Goal: Information Seeking & Learning: Learn about a topic

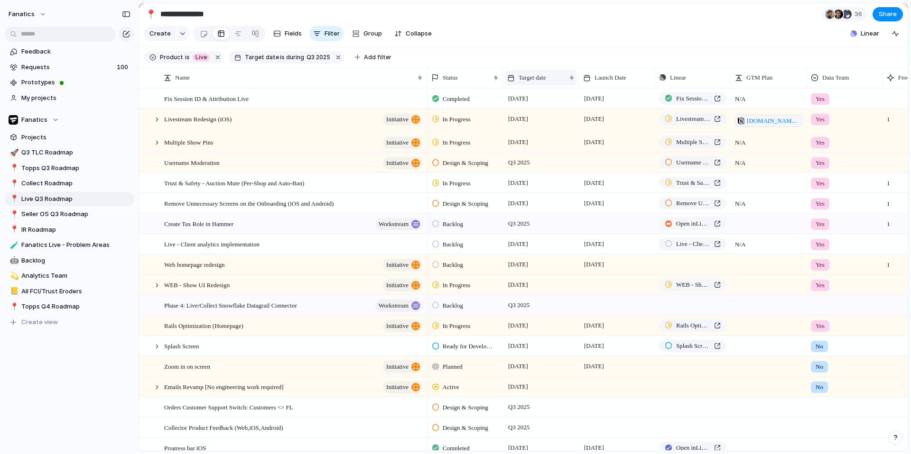
click at [539, 74] on span "Target date" at bounding box center [533, 77] width 28 height 9
click at [563, 126] on span "Sort ascending" at bounding box center [546, 128] width 46 height 9
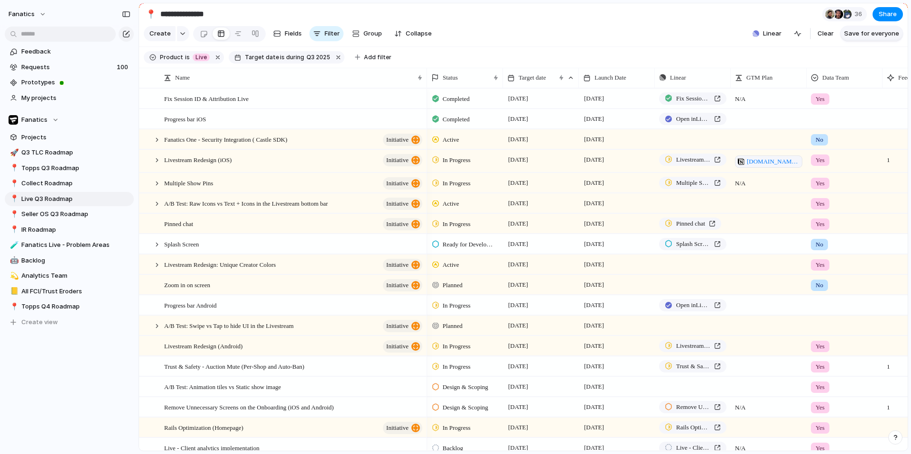
click at [851, 34] on span "Save for everyone" at bounding box center [871, 33] width 55 height 9
click at [249, 228] on div "Pinned chat initiative" at bounding box center [293, 223] width 259 height 19
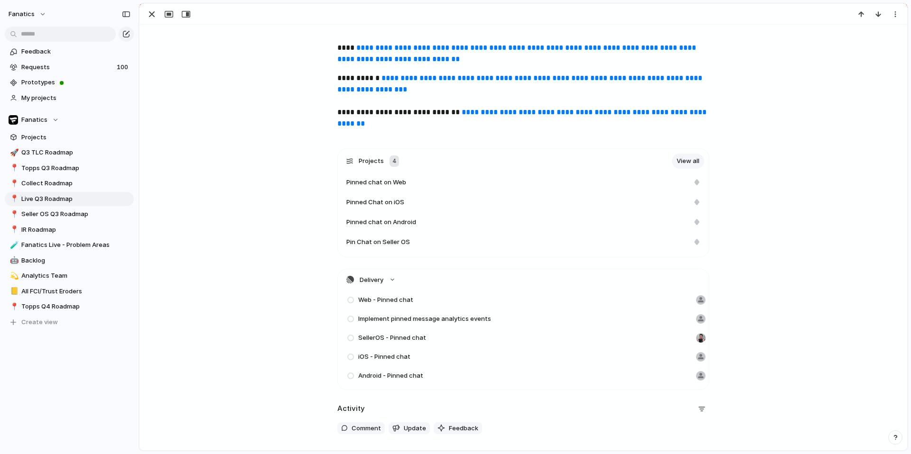
scroll to position [242, 0]
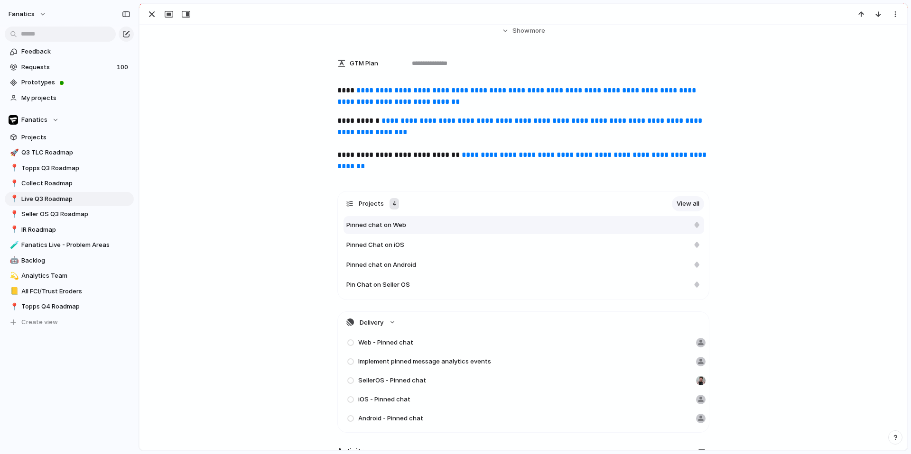
click at [617, 223] on div "Pinned chat on Web" at bounding box center [517, 225] width 343 height 9
type textarea "**********"
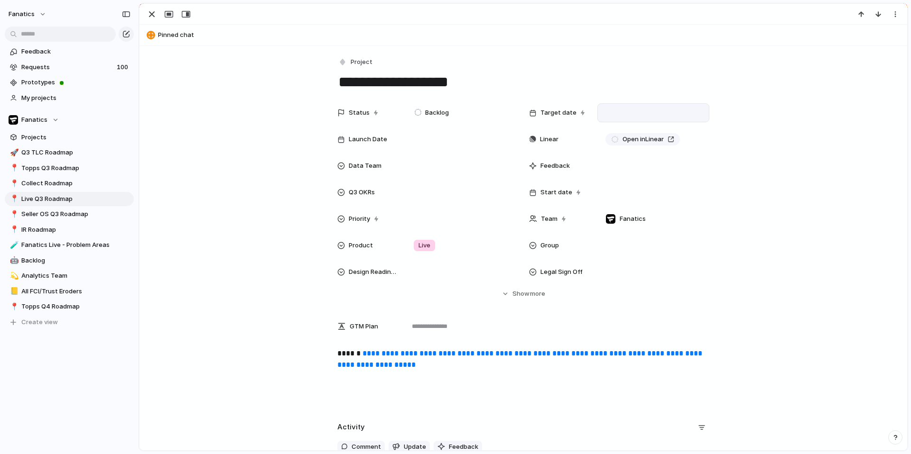
click at [617, 111] on div at bounding box center [653, 113] width 103 height 10
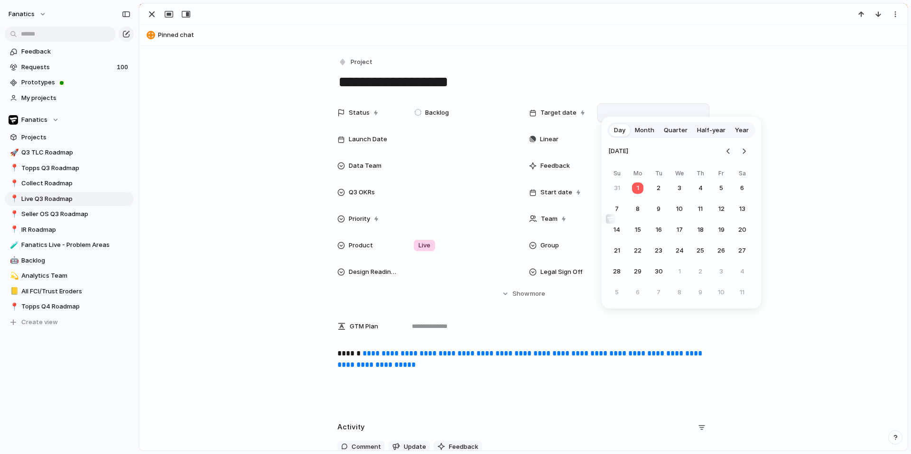
click at [667, 130] on span "Quarter" at bounding box center [676, 130] width 24 height 9
click at [647, 200] on button "Q3" at bounding box center [643, 197] width 72 height 24
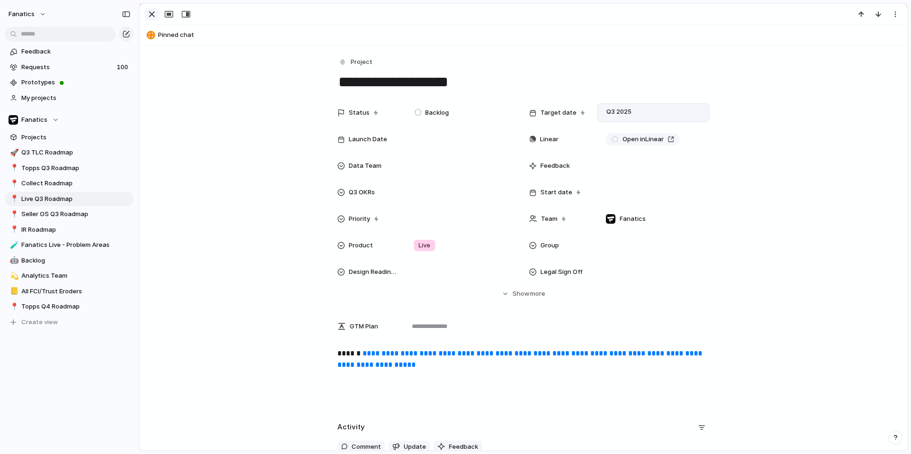
click at [148, 13] on div "button" at bounding box center [151, 14] width 11 height 11
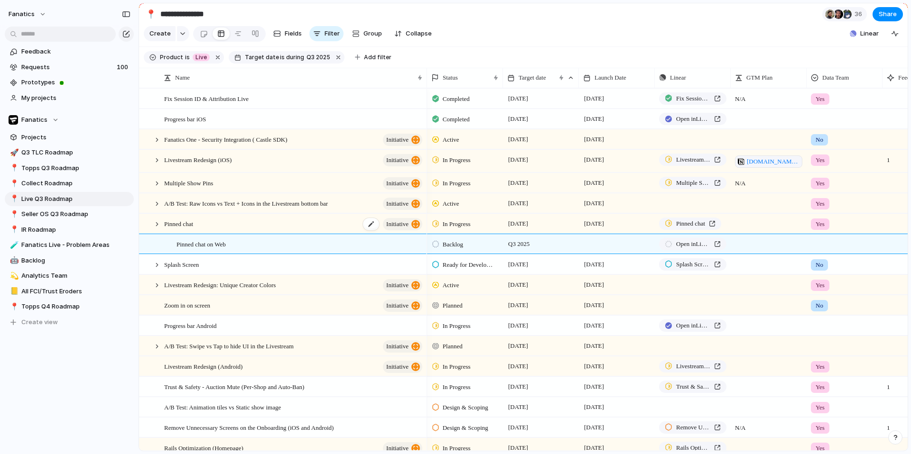
click at [240, 227] on div "Pinned chat initiative" at bounding box center [293, 223] width 259 height 19
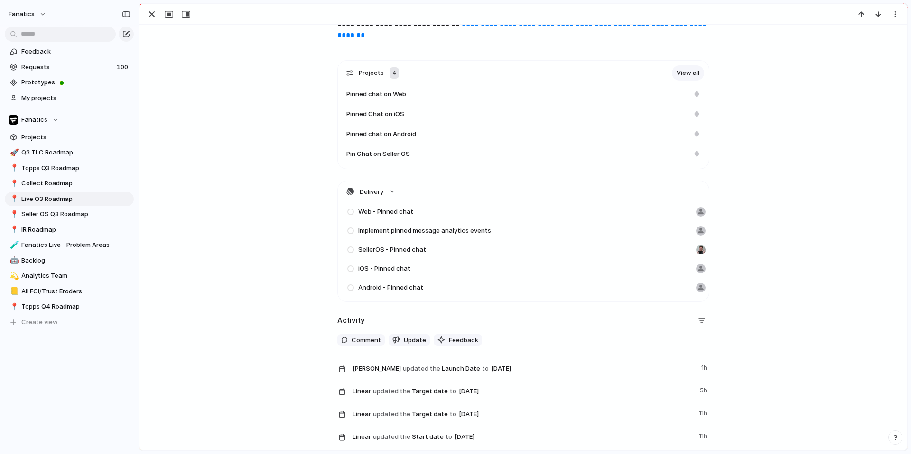
scroll to position [368, 0]
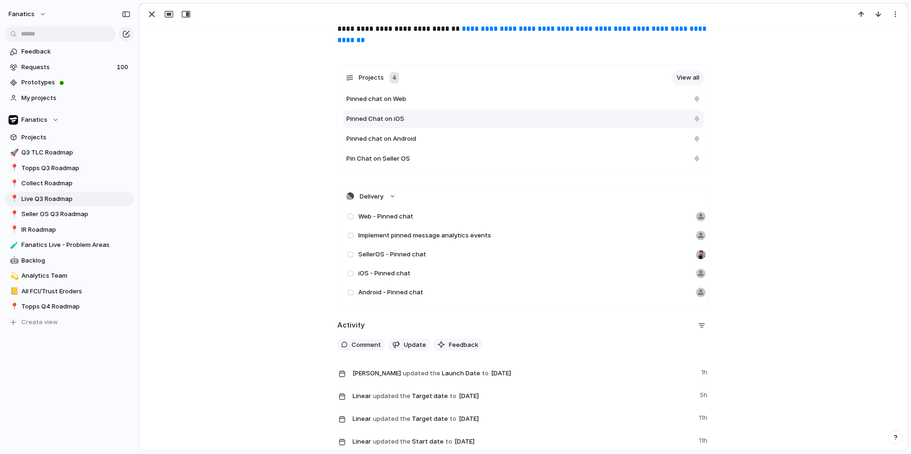
click at [655, 119] on div "Pinned Chat on iOS" at bounding box center [517, 118] width 343 height 9
type textarea "**********"
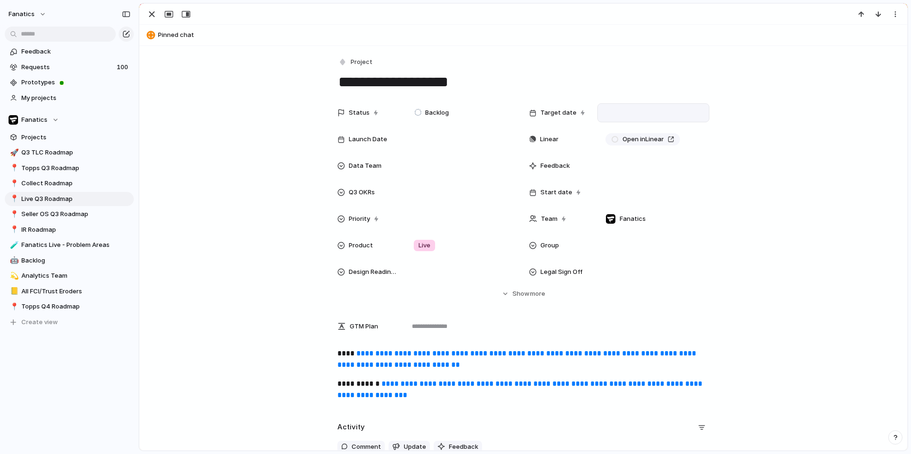
click at [668, 109] on div at bounding box center [653, 113] width 103 height 10
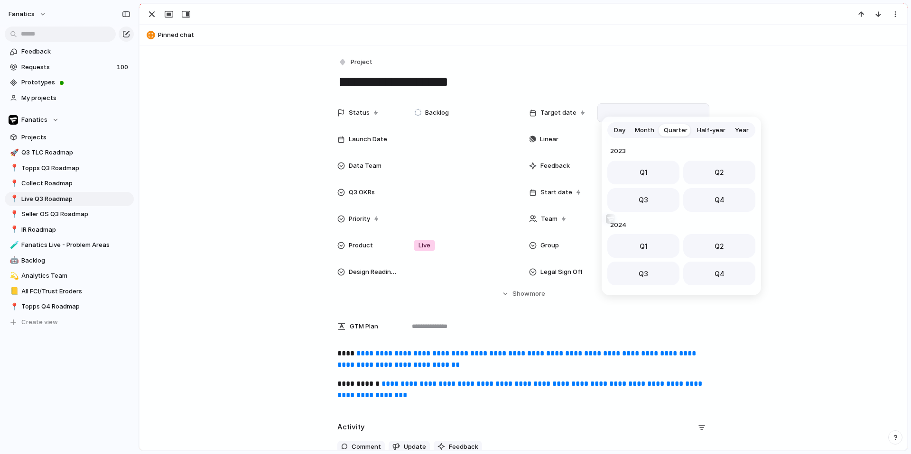
scroll to position [150, 0]
click at [625, 204] on button "Q3" at bounding box center [643, 197] width 72 height 24
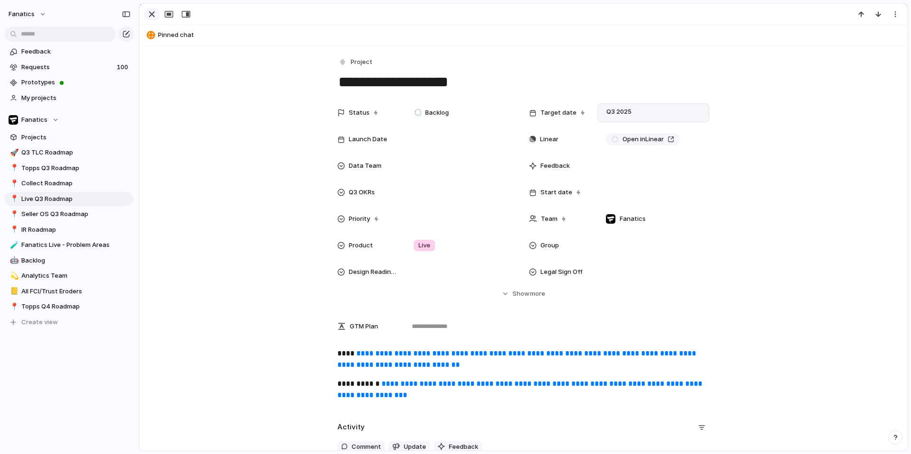
click at [146, 14] on div "button" at bounding box center [151, 14] width 11 height 11
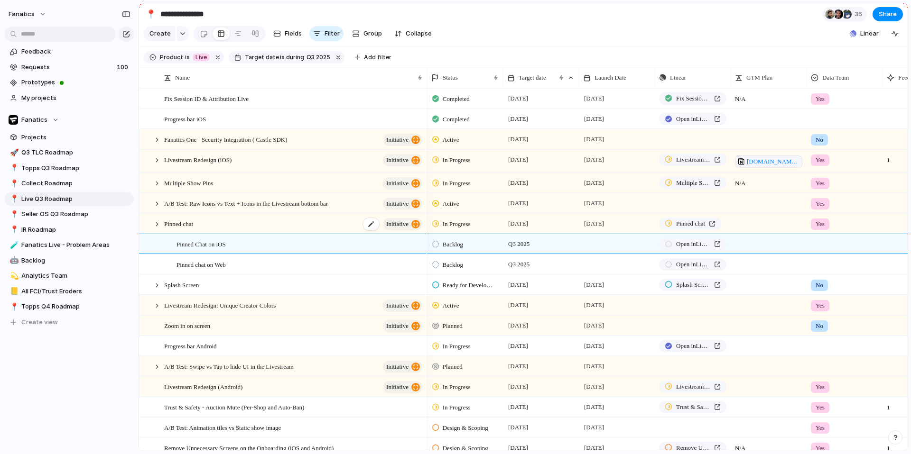
click at [256, 222] on div "Pinned chat initiative" at bounding box center [293, 223] width 259 height 19
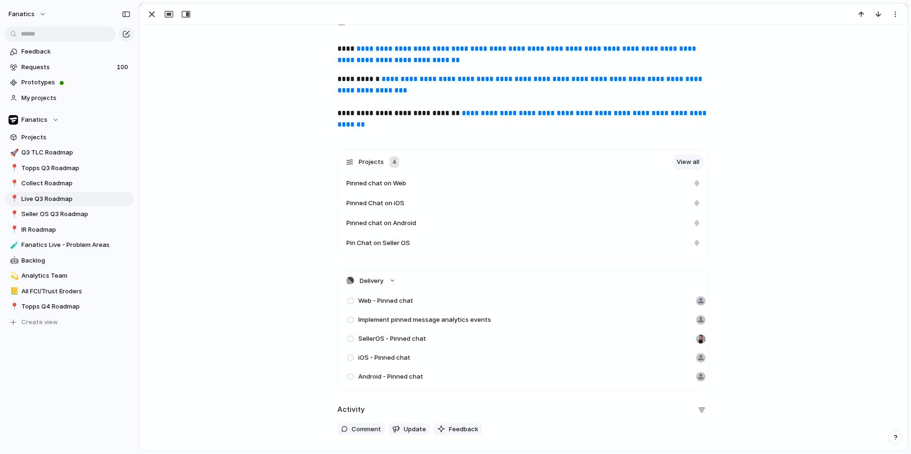
click at [507, 212] on div "Pinned Chat on iOS" at bounding box center [523, 204] width 361 height 18
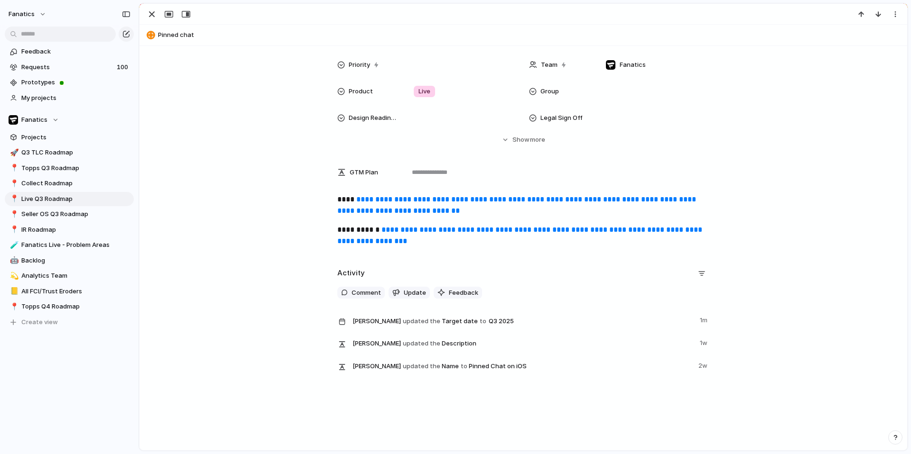
scroll to position [154, 0]
click at [166, 37] on button "Pinned chat" at bounding box center [523, 35] width 759 height 15
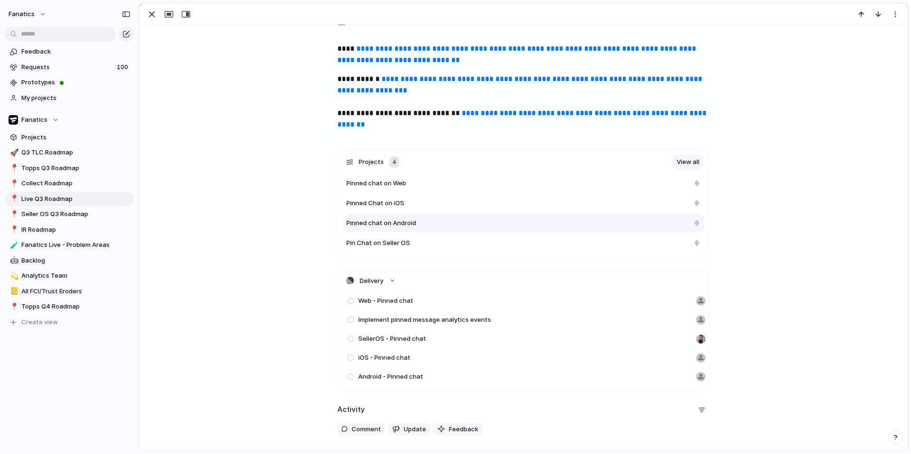
click at [420, 226] on div "Pinned chat on Android" at bounding box center [517, 223] width 343 height 9
type textarea "**********"
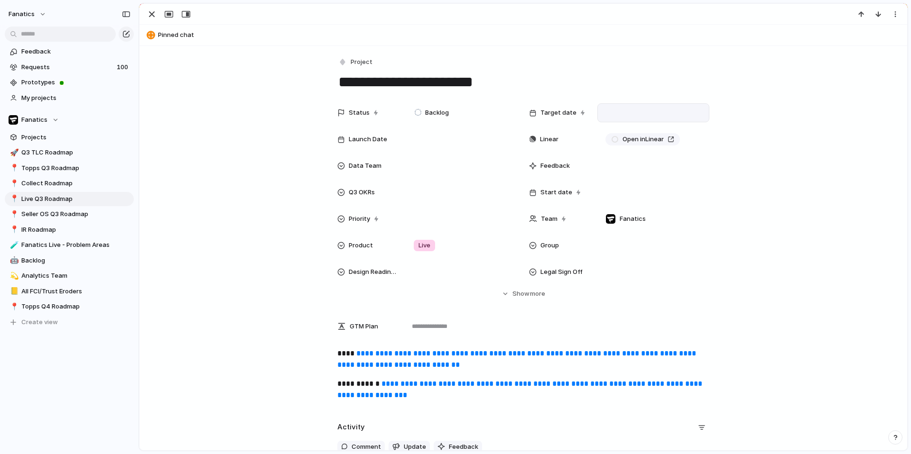
click at [621, 109] on div at bounding box center [653, 113] width 103 height 10
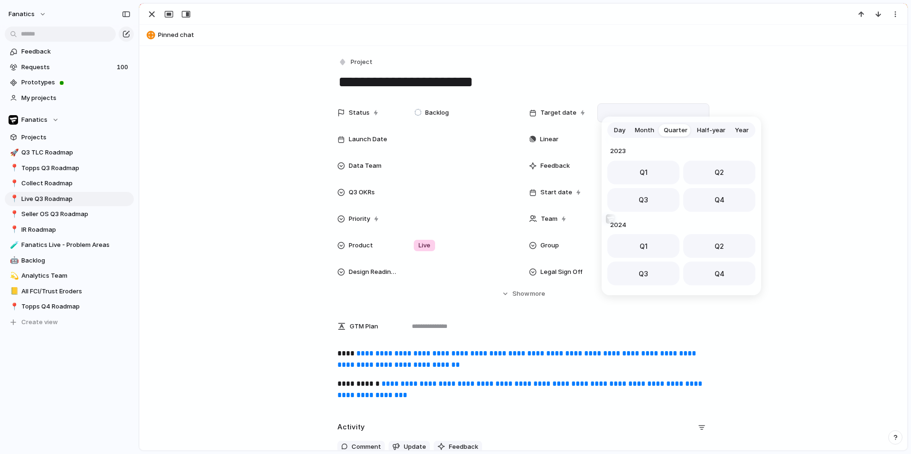
scroll to position [150, 0]
click at [630, 195] on button "Q3" at bounding box center [643, 197] width 72 height 24
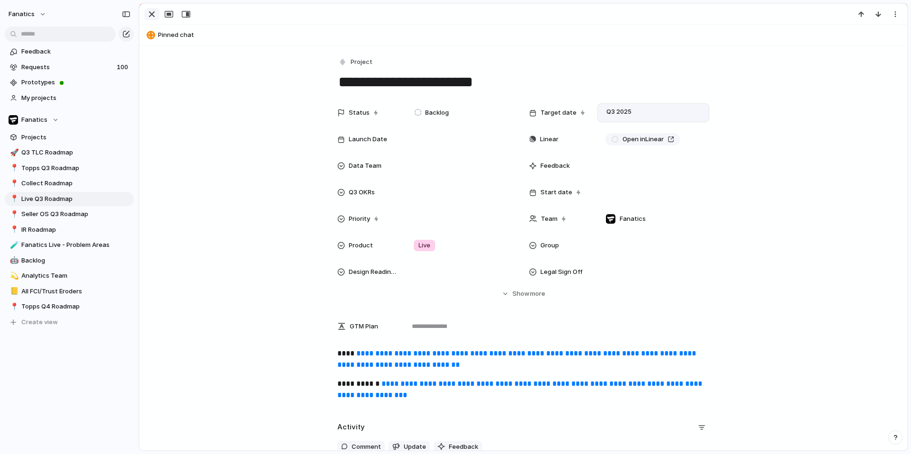
click at [152, 17] on div "button" at bounding box center [151, 14] width 11 height 11
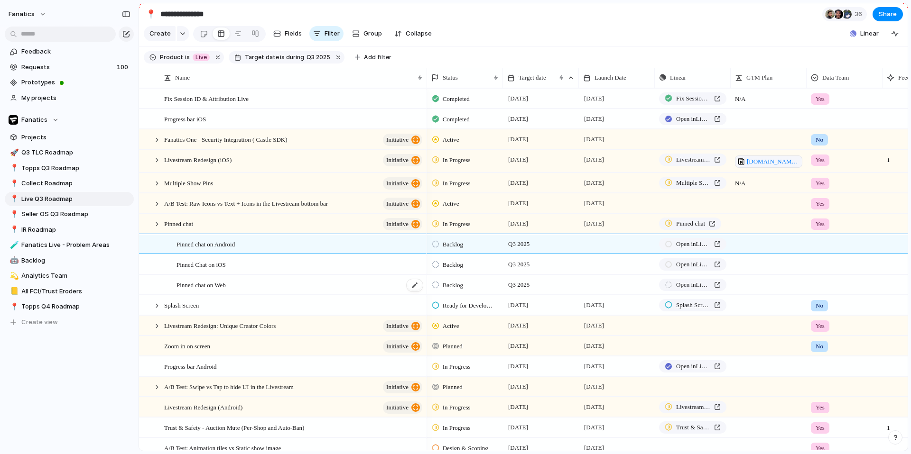
click at [253, 290] on div "Pinned chat on Web" at bounding box center [299, 285] width 247 height 19
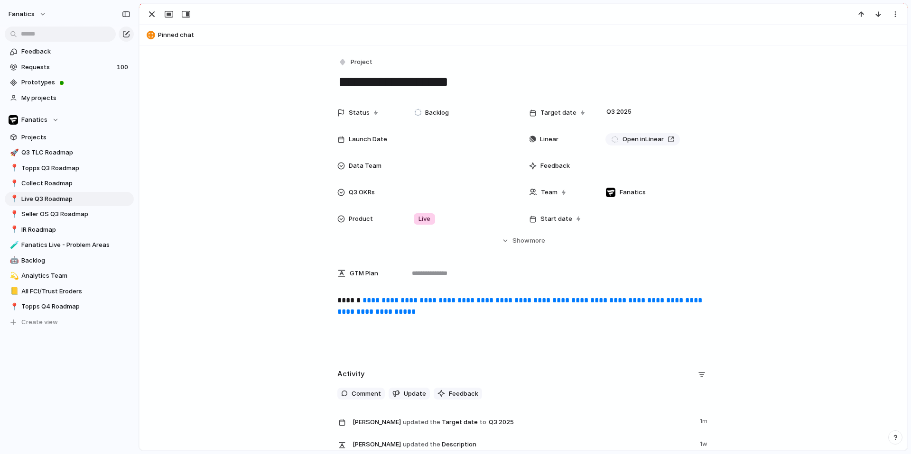
click at [175, 43] on header "Pinned chat" at bounding box center [523, 35] width 768 height 21
click at [175, 33] on span "Pinned chat" at bounding box center [530, 34] width 745 height 9
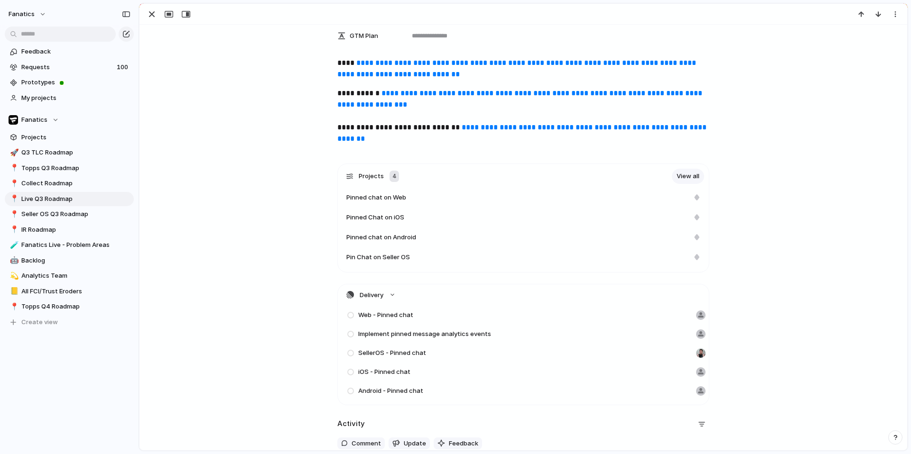
scroll to position [347, 0]
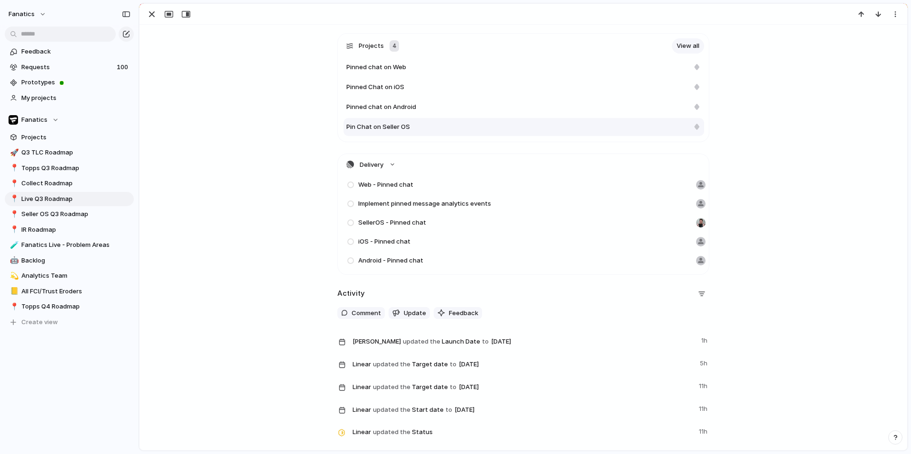
click at [499, 121] on div "Pin Chat on Seller OS" at bounding box center [523, 127] width 361 height 18
type textarea "**********"
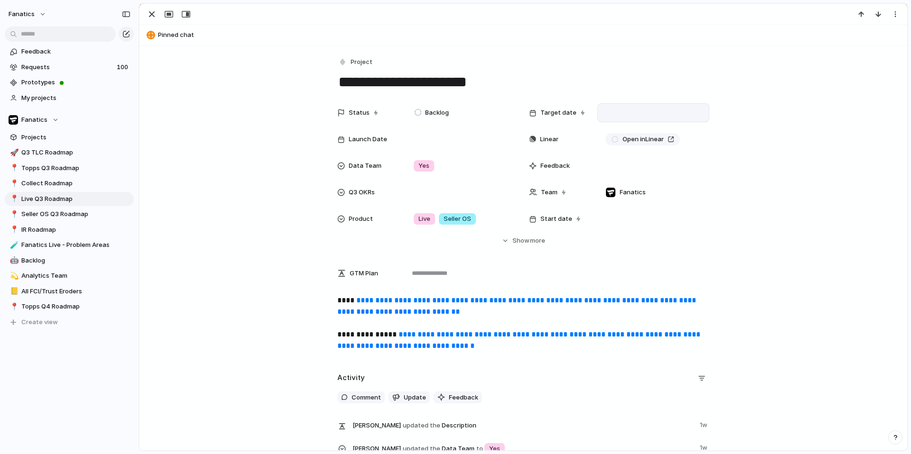
click at [614, 111] on div at bounding box center [653, 113] width 103 height 10
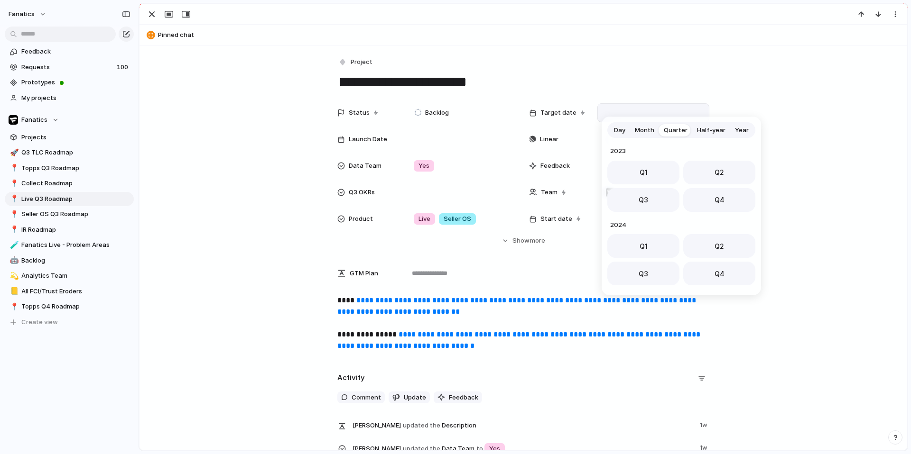
scroll to position [150, 0]
click at [636, 191] on button "Q3" at bounding box center [643, 197] width 72 height 24
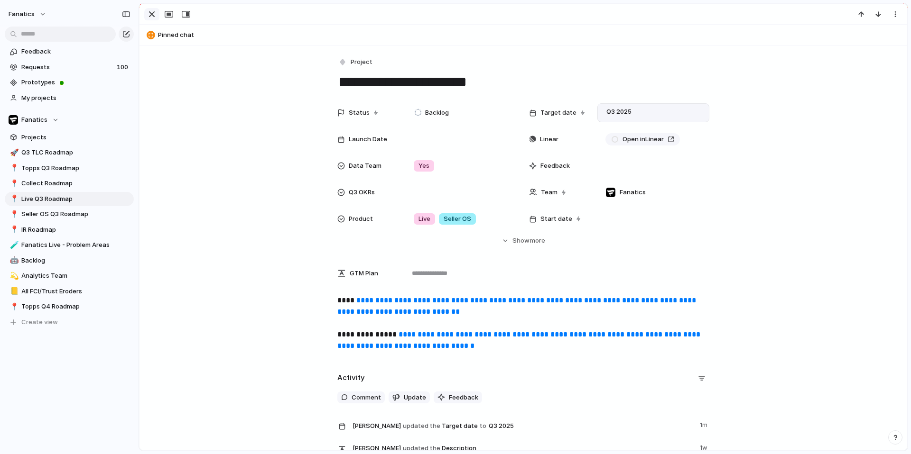
click at [154, 16] on div "button" at bounding box center [151, 14] width 11 height 11
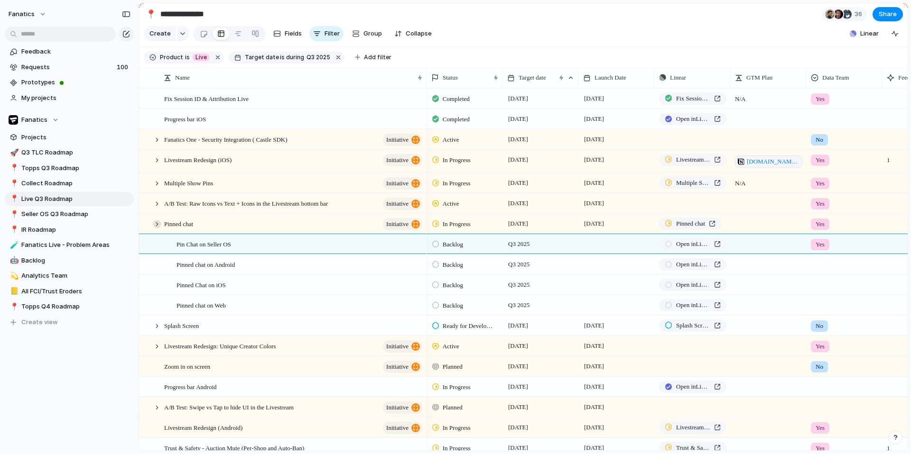
click at [157, 225] on div at bounding box center [157, 224] width 9 height 9
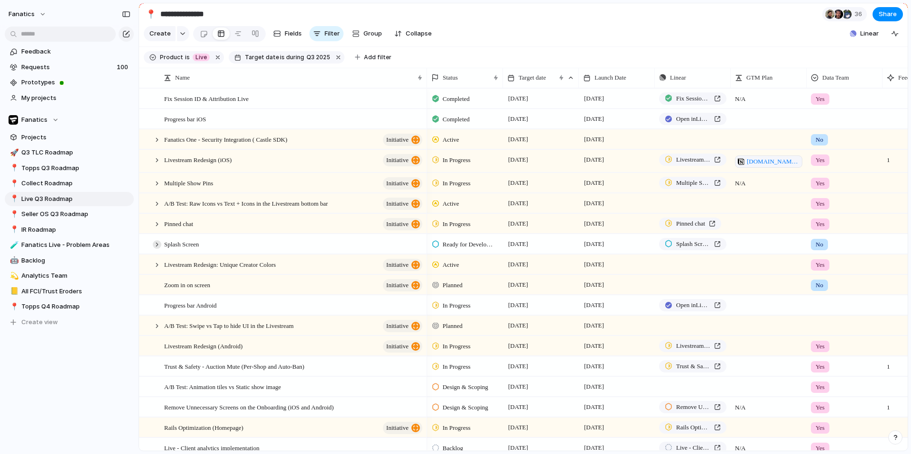
click at [157, 245] on div at bounding box center [157, 245] width 9 height 9
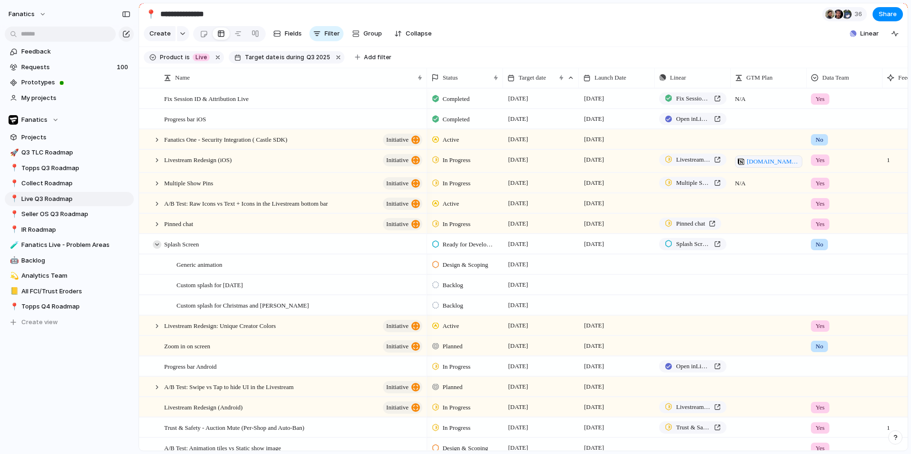
click at [157, 245] on div at bounding box center [157, 245] width 9 height 9
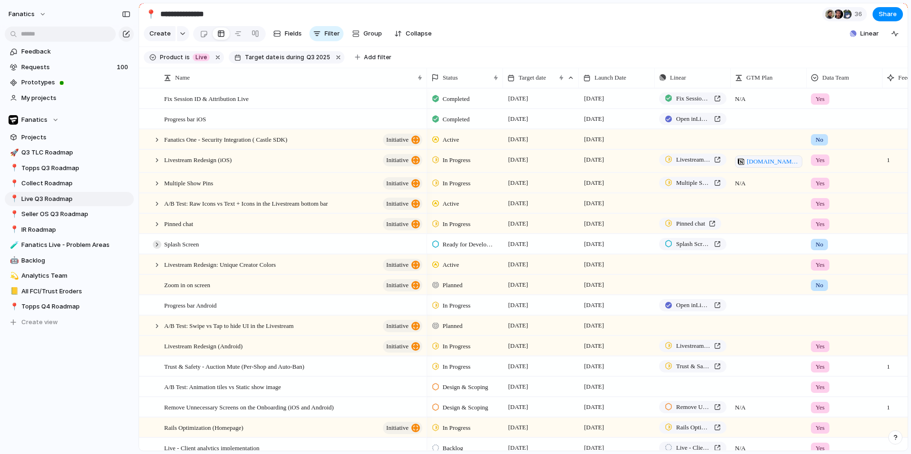
click at [157, 245] on div at bounding box center [157, 245] width 9 height 9
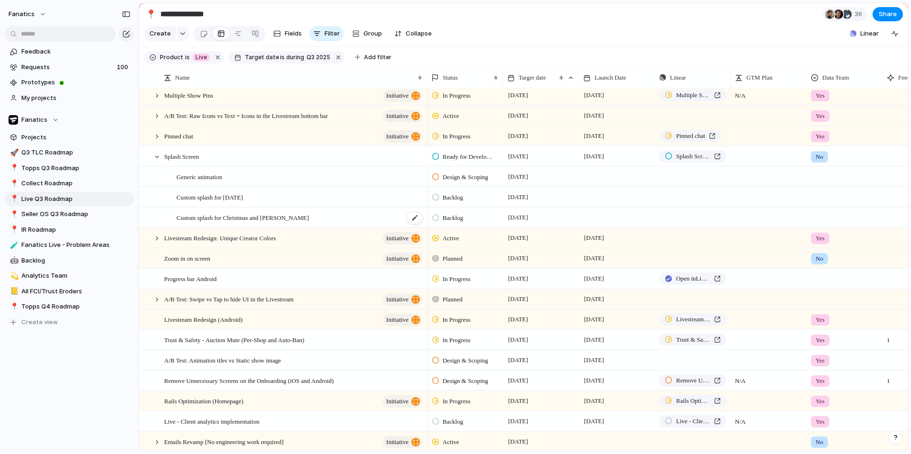
scroll to position [108, 0]
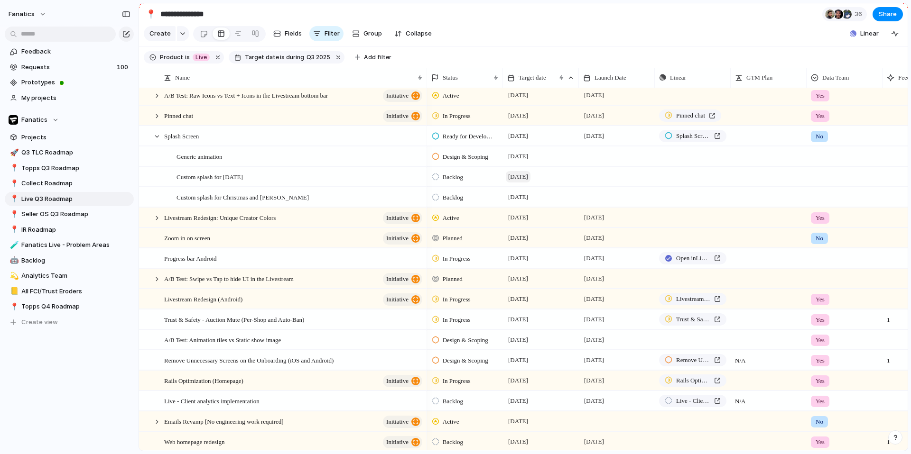
click at [517, 176] on span "[DATE]" at bounding box center [518, 176] width 25 height 11
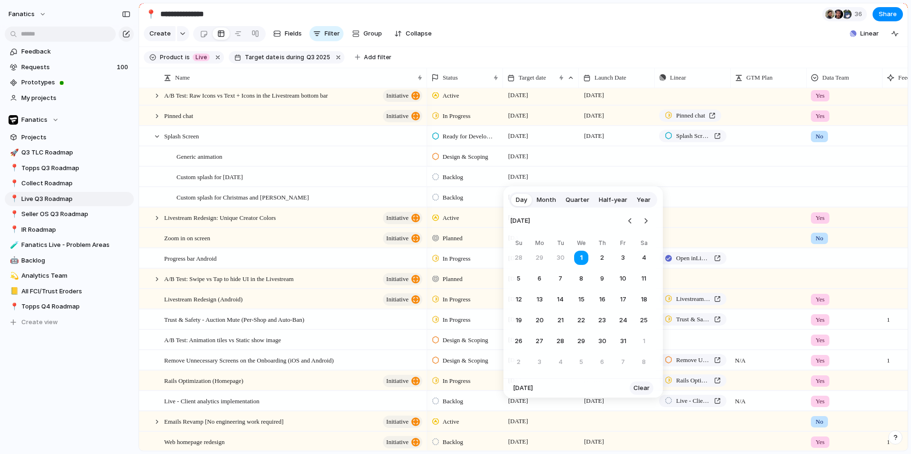
click at [636, 385] on span "Clear" at bounding box center [641, 388] width 16 height 9
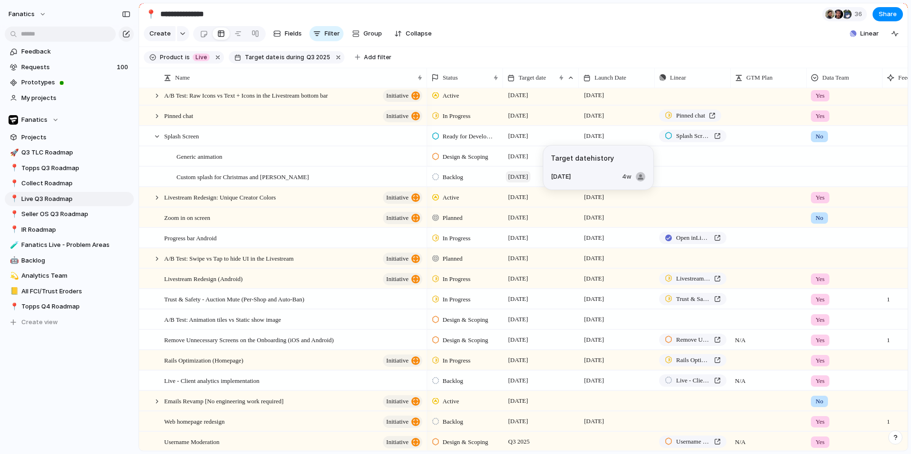
click at [527, 176] on span "[DATE]" at bounding box center [518, 176] width 25 height 11
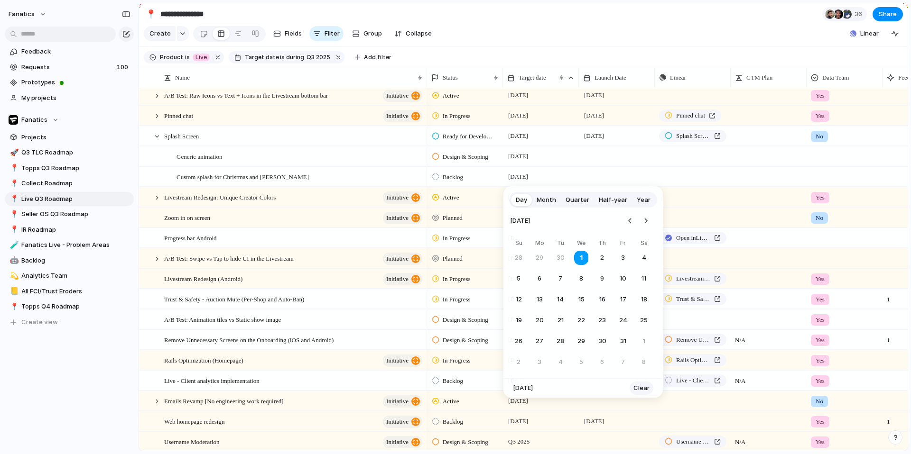
click at [640, 386] on span "Clear" at bounding box center [641, 388] width 16 height 9
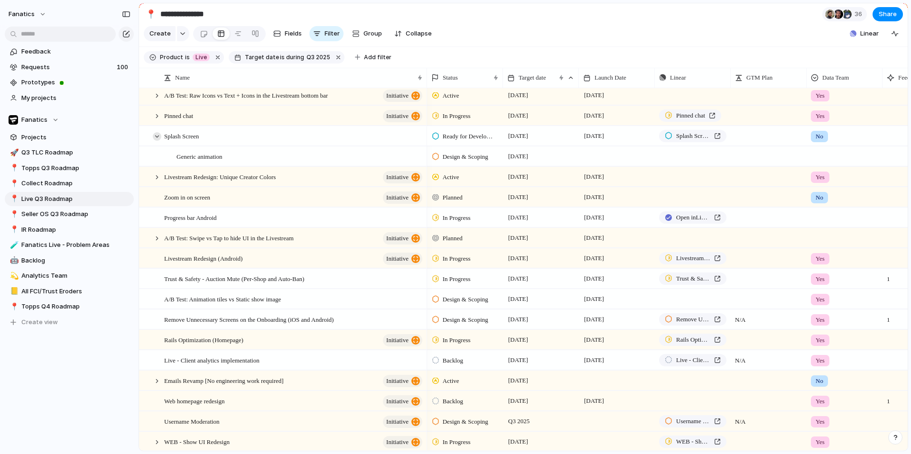
click at [159, 136] on div at bounding box center [157, 136] width 9 height 9
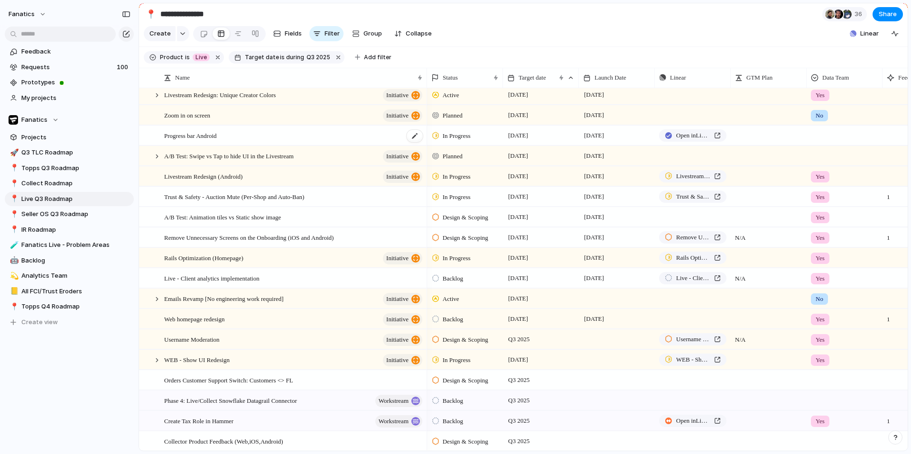
scroll to position [191, 0]
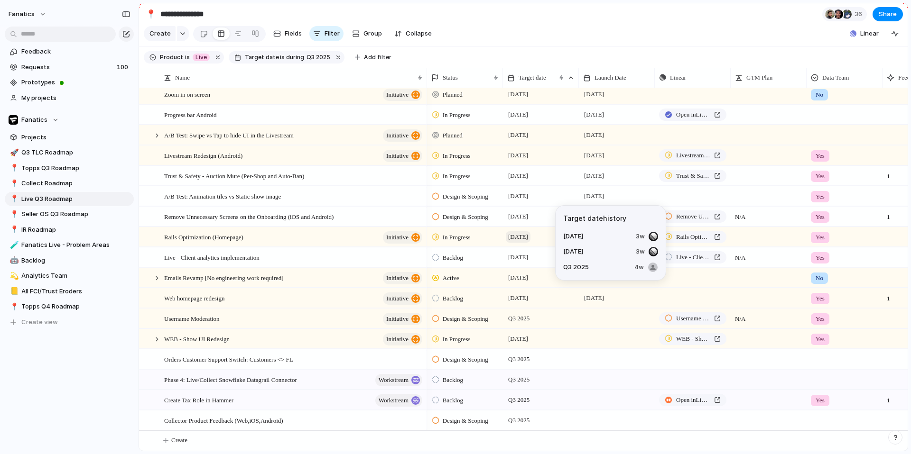
click at [519, 240] on span "[DATE]" at bounding box center [518, 237] width 25 height 11
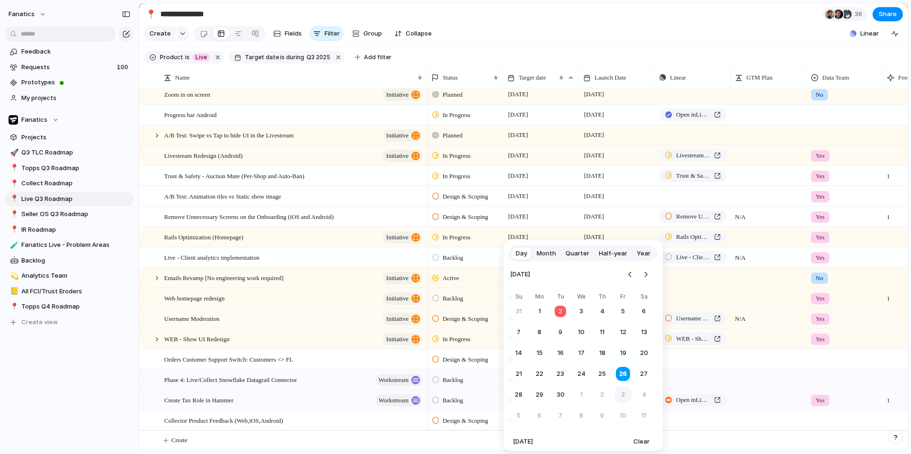
click at [625, 395] on button "3" at bounding box center [622, 395] width 17 height 17
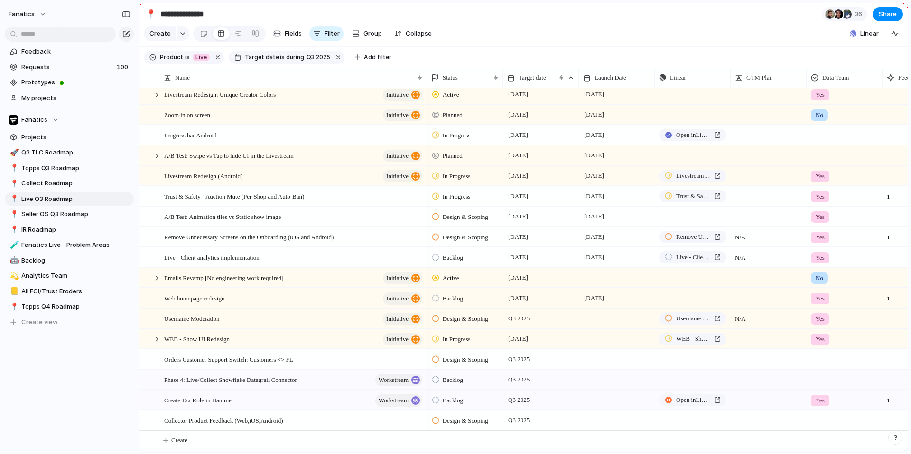
scroll to position [170, 0]
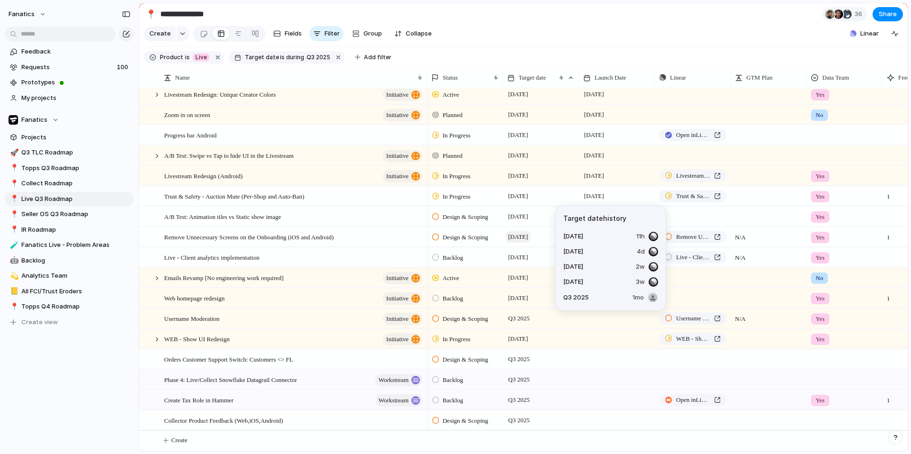
click at [528, 238] on span "[DATE]" at bounding box center [518, 237] width 25 height 11
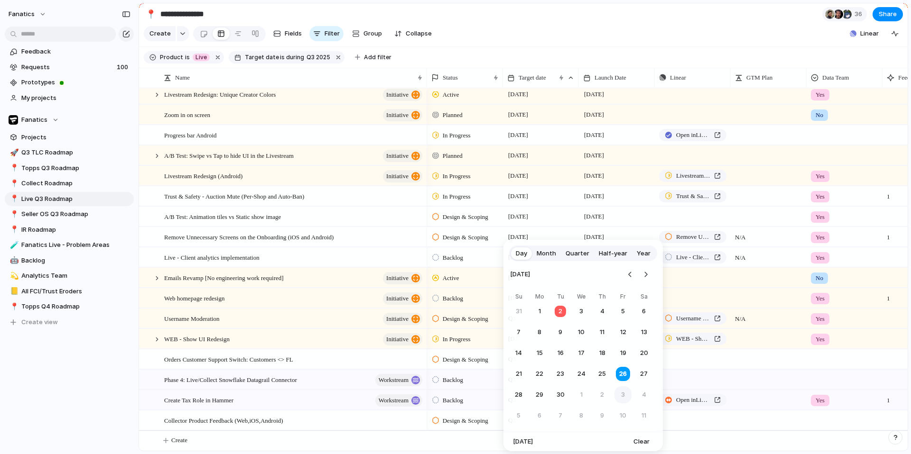
click at [626, 397] on button "3" at bounding box center [622, 395] width 17 height 17
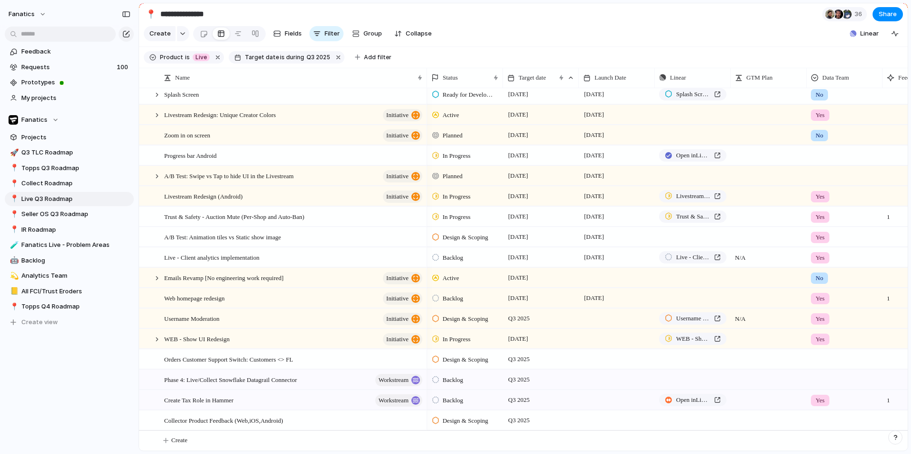
scroll to position [150, 0]
click at [528, 240] on span "[DATE]" at bounding box center [518, 237] width 25 height 11
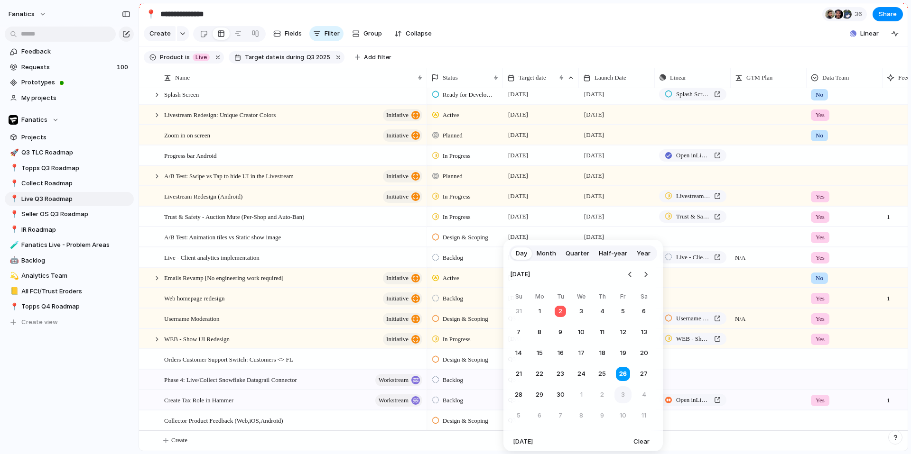
click at [623, 393] on button "3" at bounding box center [622, 395] width 17 height 17
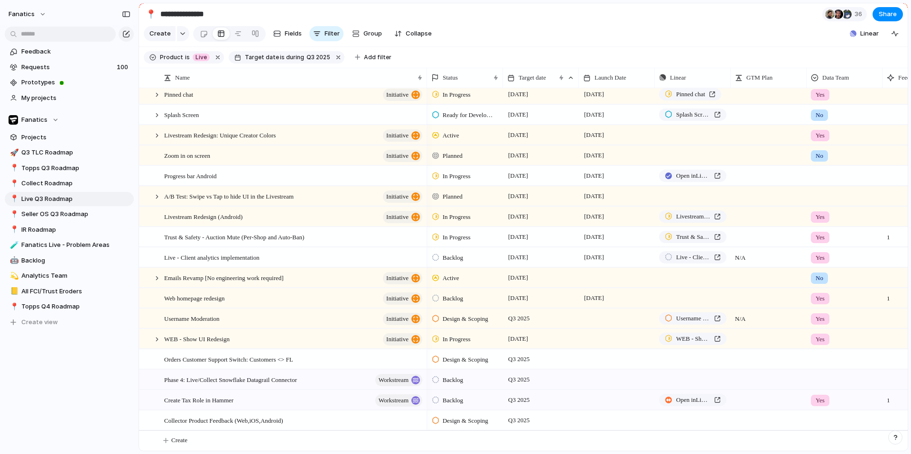
scroll to position [130, 0]
click at [592, 294] on span "[DATE]" at bounding box center [594, 298] width 25 height 11
click at [517, 358] on span "Q3 2025" at bounding box center [519, 359] width 26 height 11
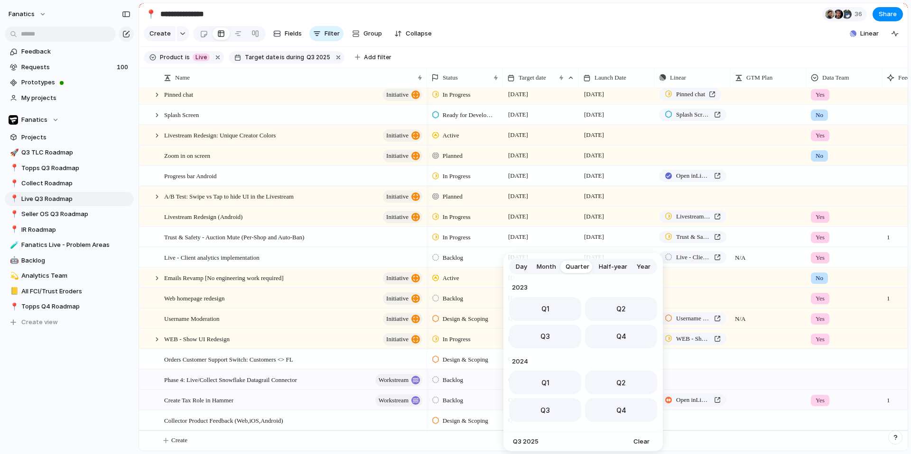
scroll to position [150, 0]
click at [602, 334] on button "Q4" at bounding box center [621, 334] width 72 height 24
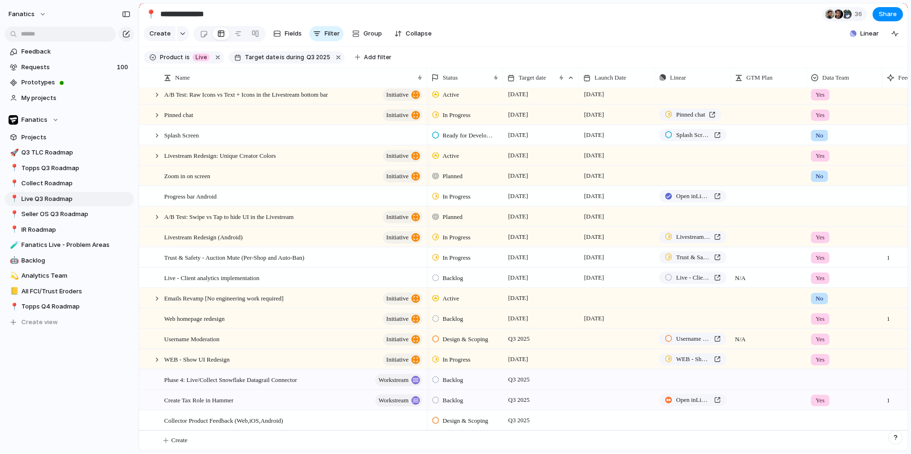
scroll to position [109, 0]
click at [521, 402] on span "Q3 2025" at bounding box center [519, 400] width 26 height 11
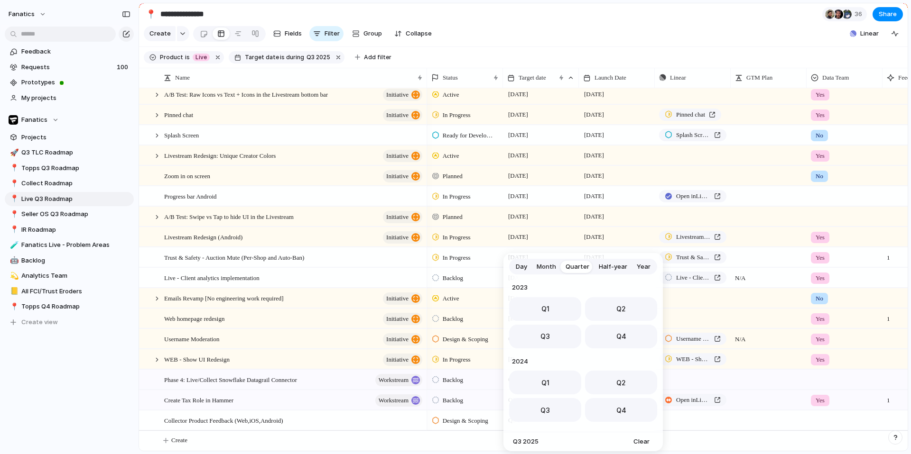
scroll to position [150, 0]
click at [618, 333] on span "Q4" at bounding box center [621, 334] width 10 height 10
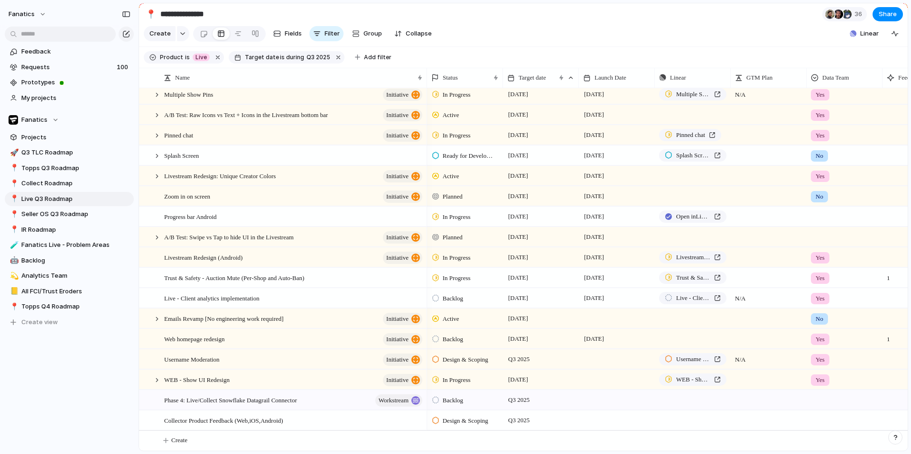
scroll to position [89, 0]
click at [280, 423] on span "Collector Product Feedback (Web,iOS,Android)" at bounding box center [223, 420] width 119 height 11
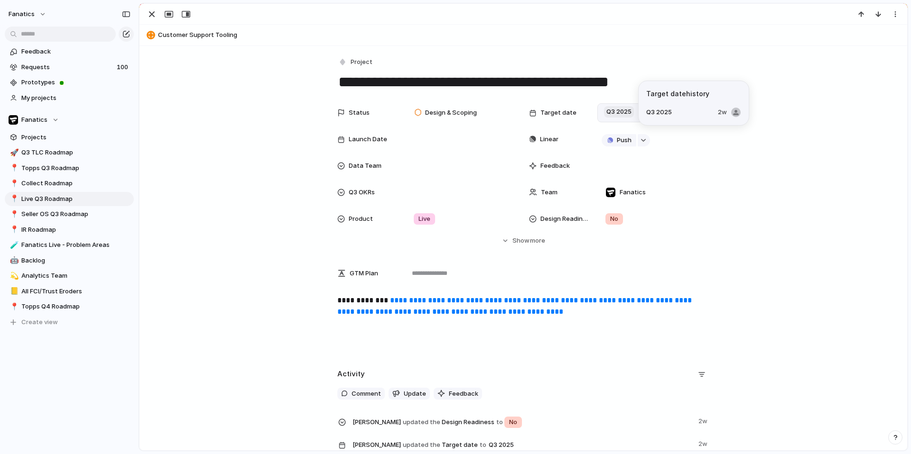
click at [615, 116] on span "Q3 2025" at bounding box center [619, 111] width 30 height 11
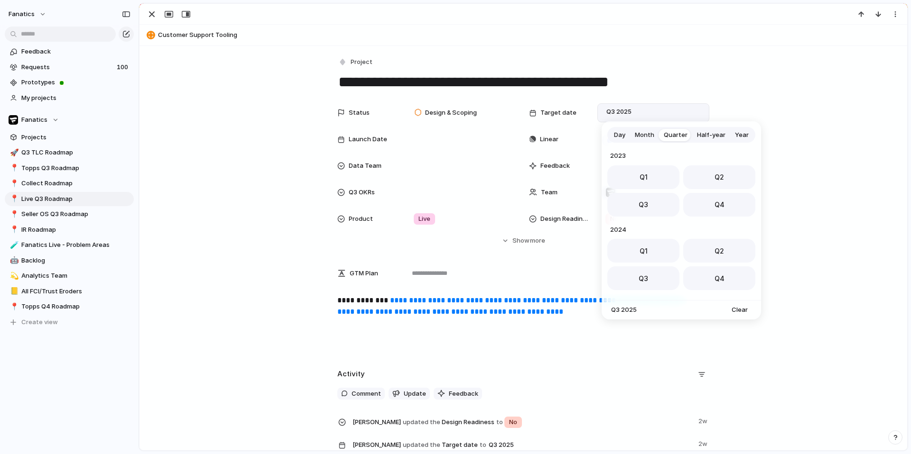
scroll to position [150, 0]
click at [704, 200] on button "Q4" at bounding box center [719, 202] width 72 height 24
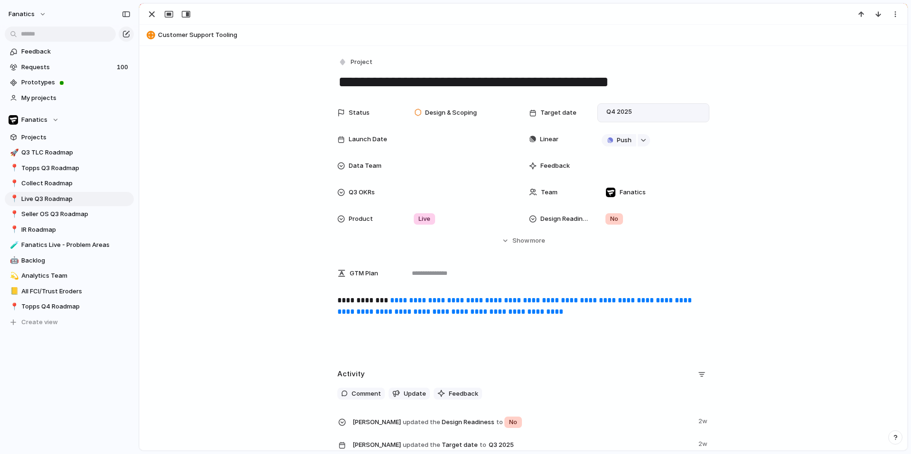
scroll to position [68, 0]
click at [155, 12] on div "button" at bounding box center [151, 14] width 11 height 11
